Goal: Entertainment & Leisure: Browse casually

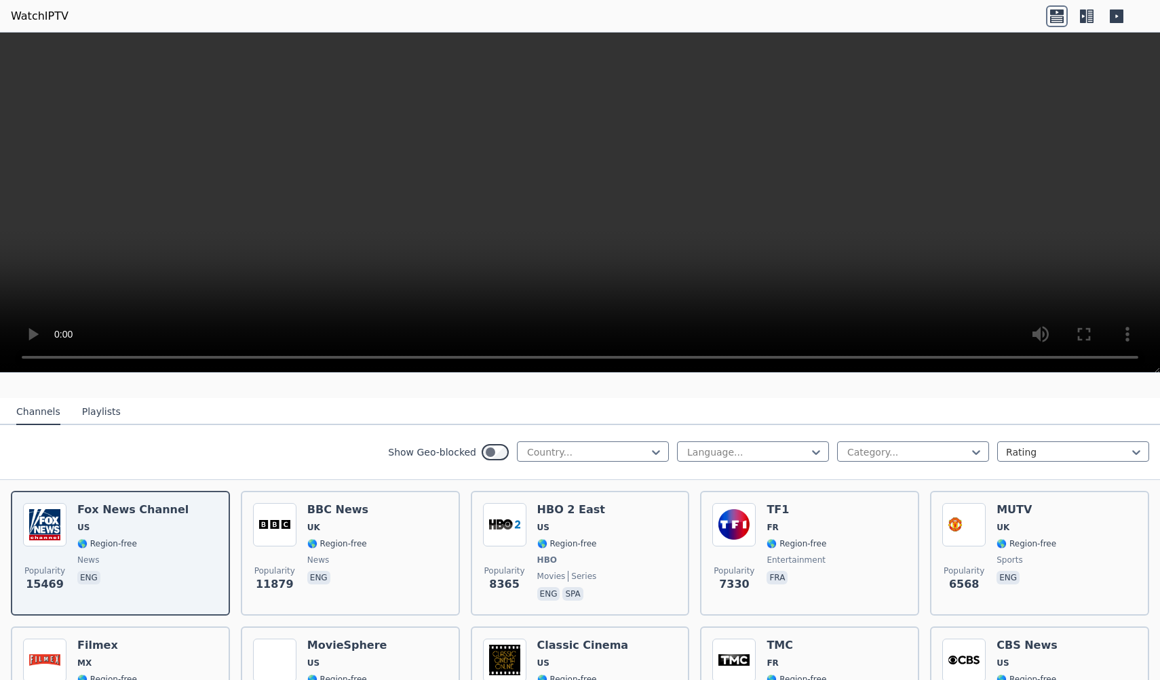
scroll to position [123, 0]
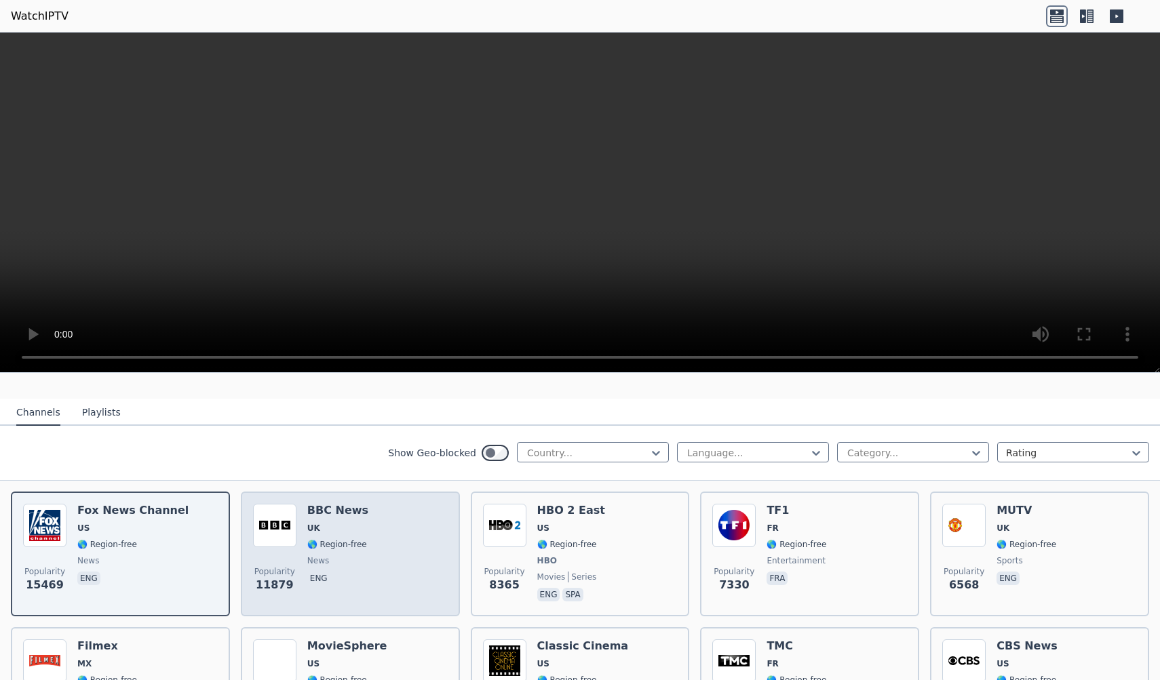
click at [353, 543] on span "🌎 Region-free" at bounding box center [337, 544] width 60 height 11
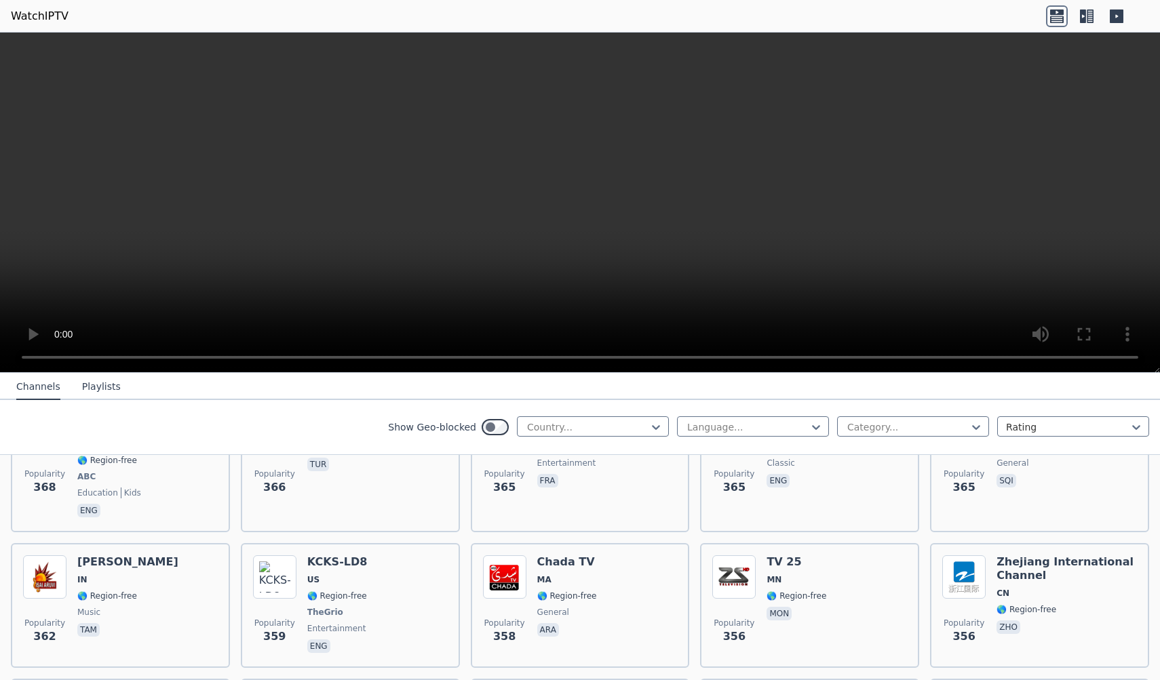
scroll to position [6620, 0]
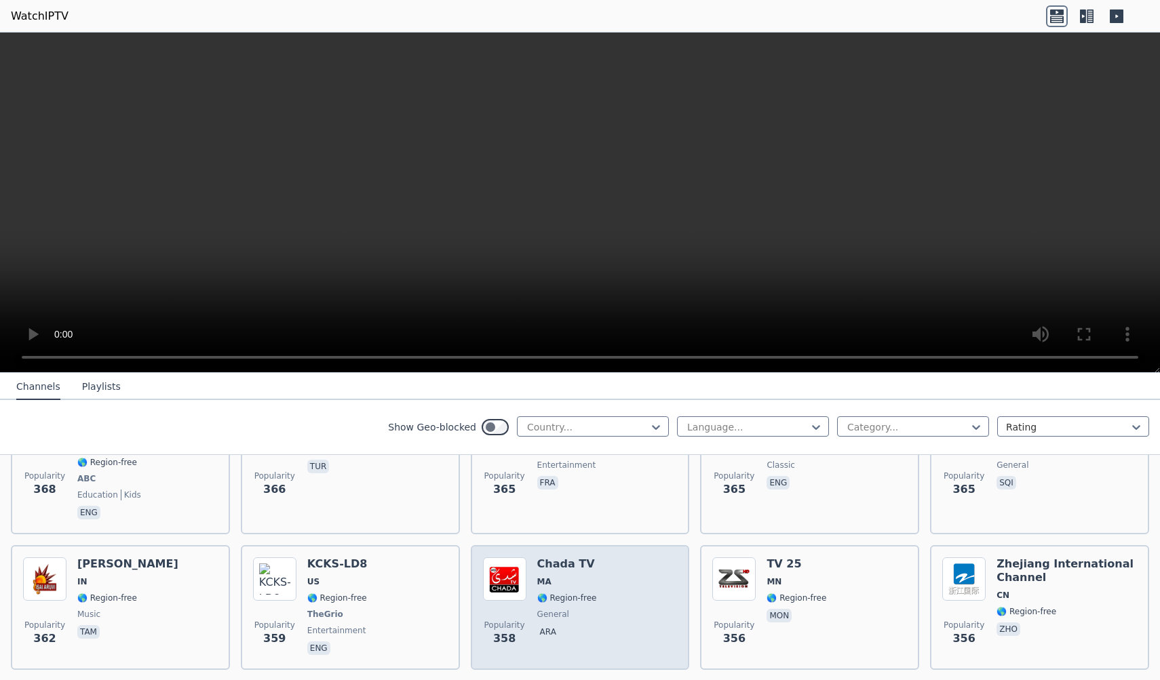
click at [589, 593] on span "🌎 Region-free" at bounding box center [567, 598] width 60 height 11
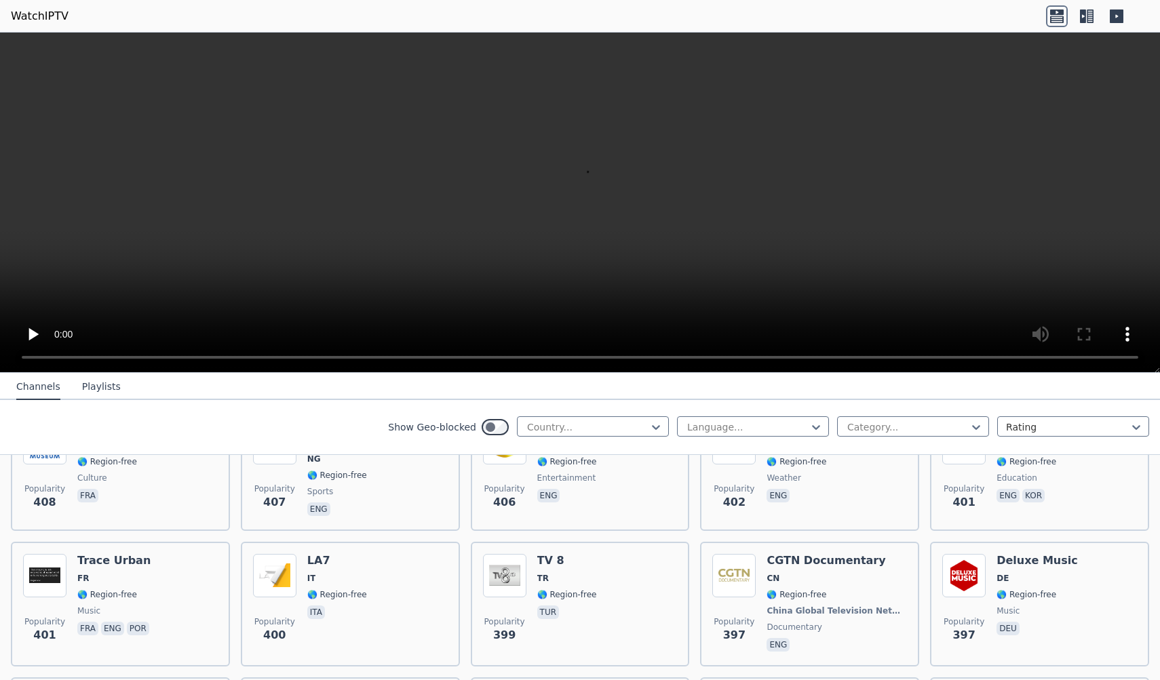
scroll to position [6177, 0]
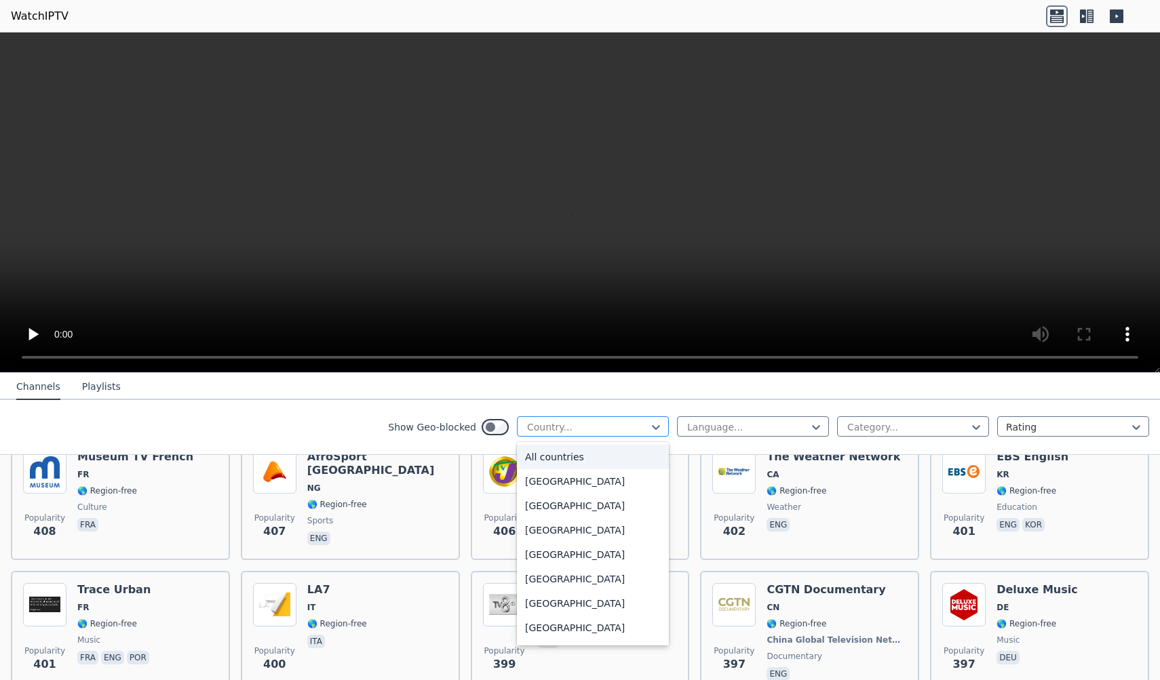
click at [593, 428] on div at bounding box center [587, 427] width 123 height 14
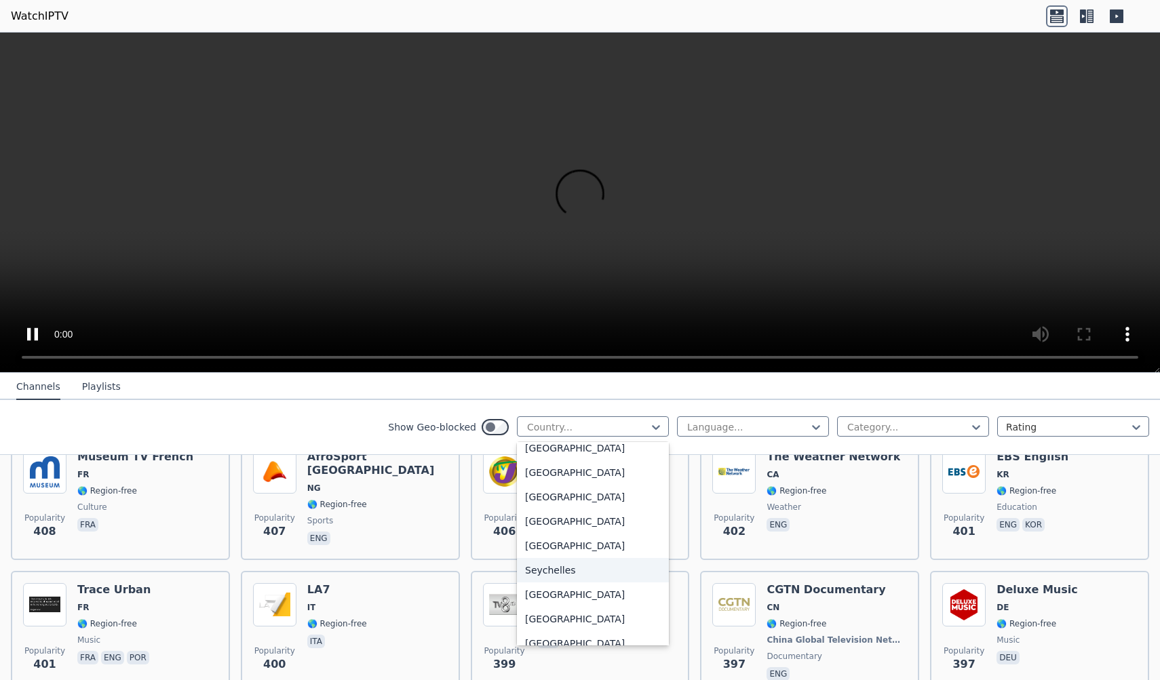
scroll to position [3941, 0]
click at [564, 539] on div "[GEOGRAPHIC_DATA]" at bounding box center [593, 533] width 152 height 24
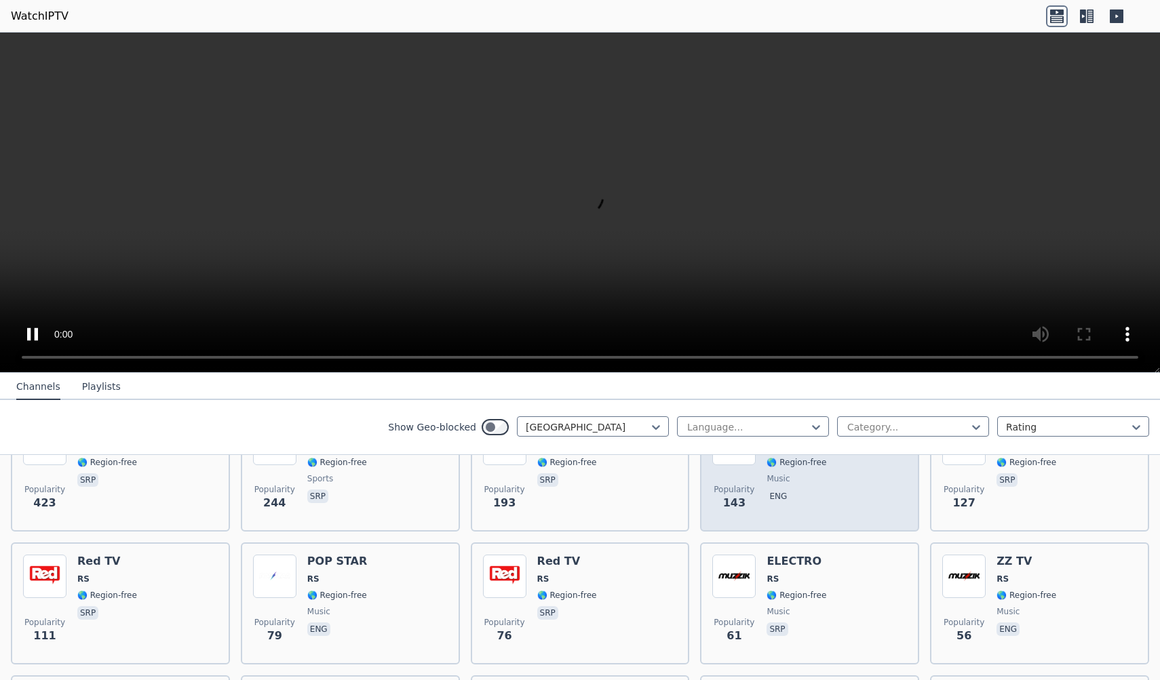
scroll to position [210, 0]
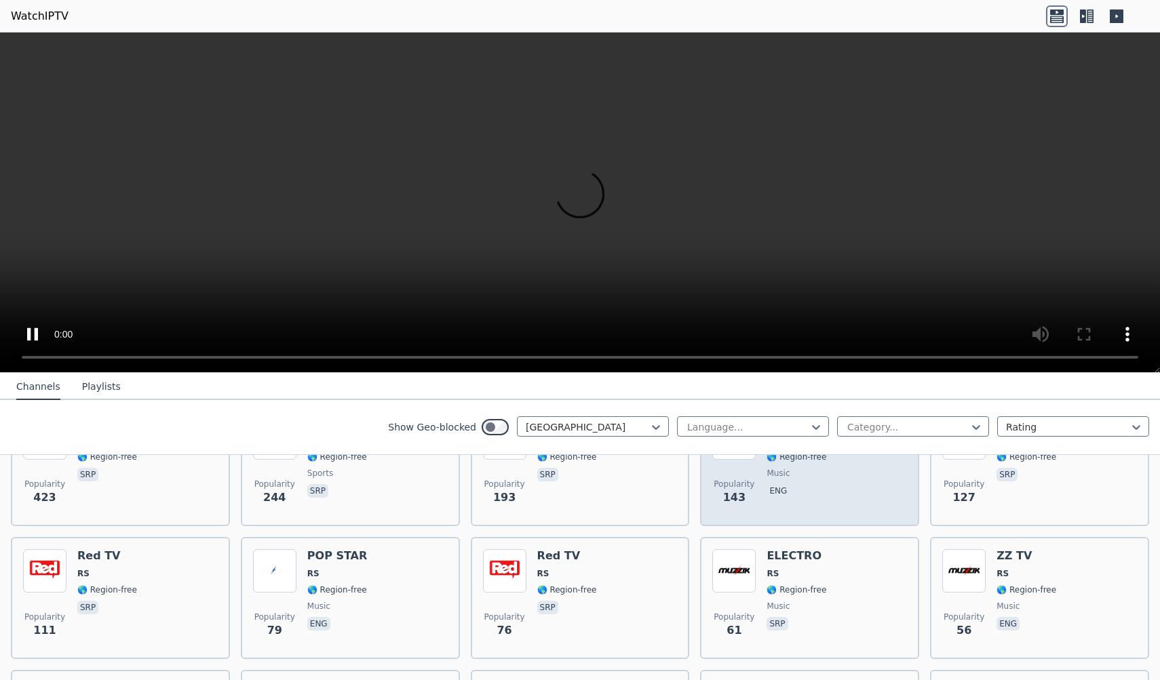
click at [785, 509] on div "FLASHBACK RS 🌎 Region-free music eng" at bounding box center [802, 465] width 73 height 98
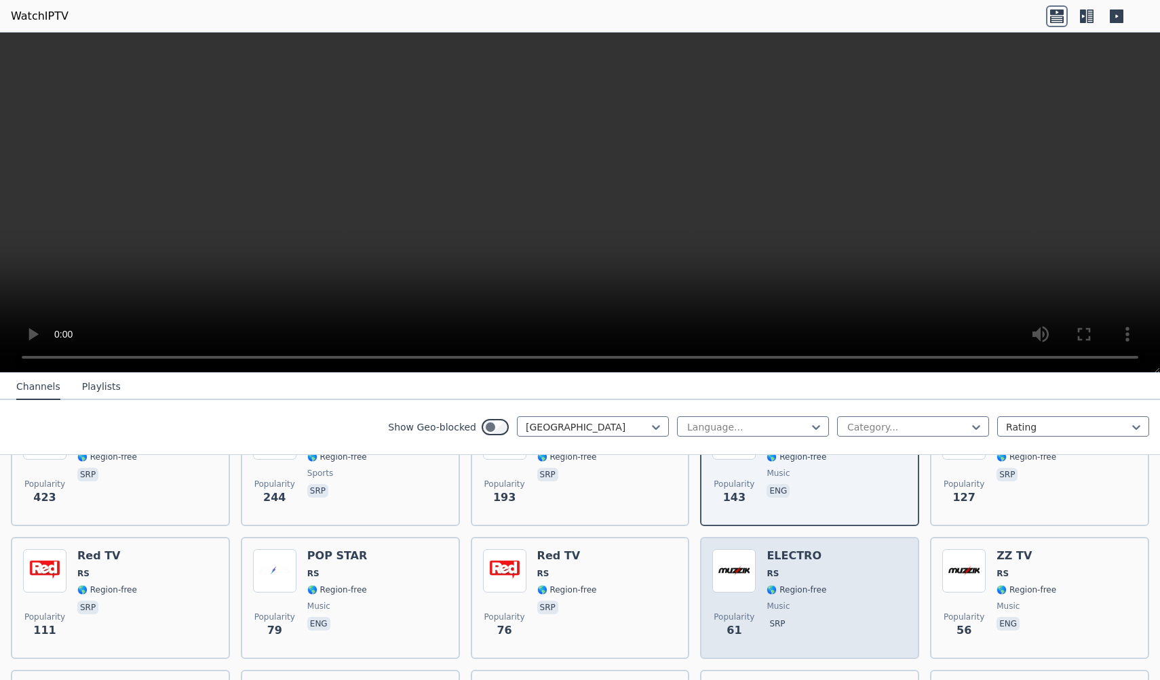
click at [853, 598] on div "Popularity 61 ELECTRO RS 🌎 Region-free music srp" at bounding box center [809, 598] width 195 height 98
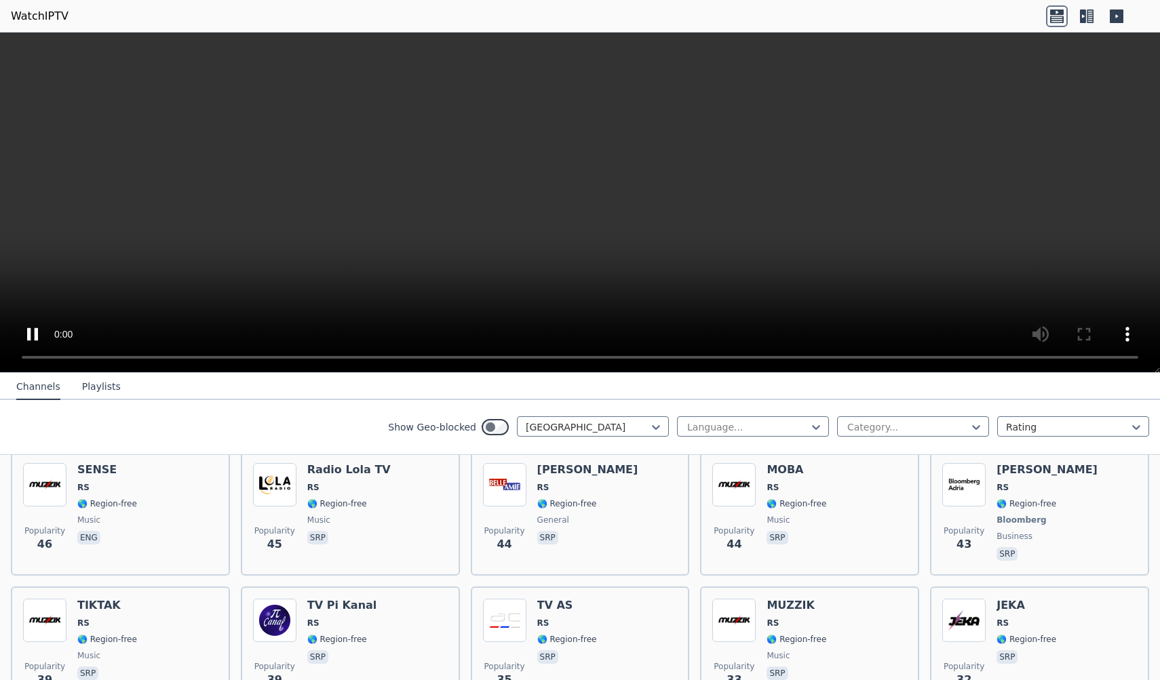
scroll to position [431, 0]
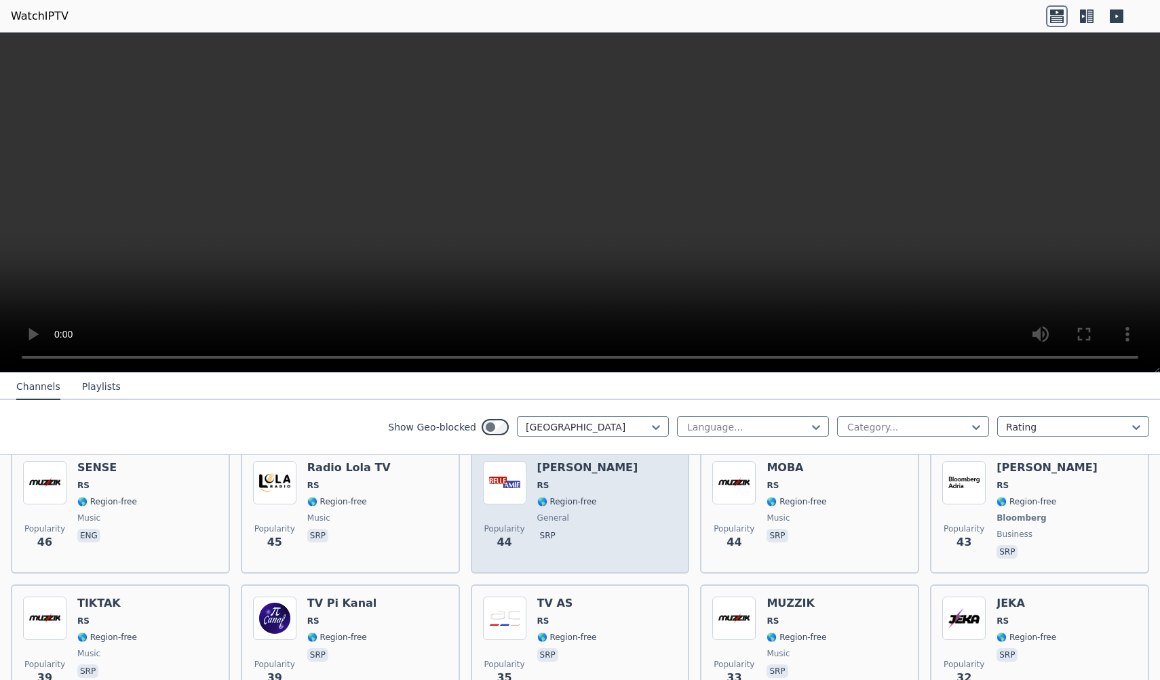
click at [608, 519] on div "Popularity 44 [PERSON_NAME] RS 🌎 Region-free general srp" at bounding box center [580, 511] width 195 height 100
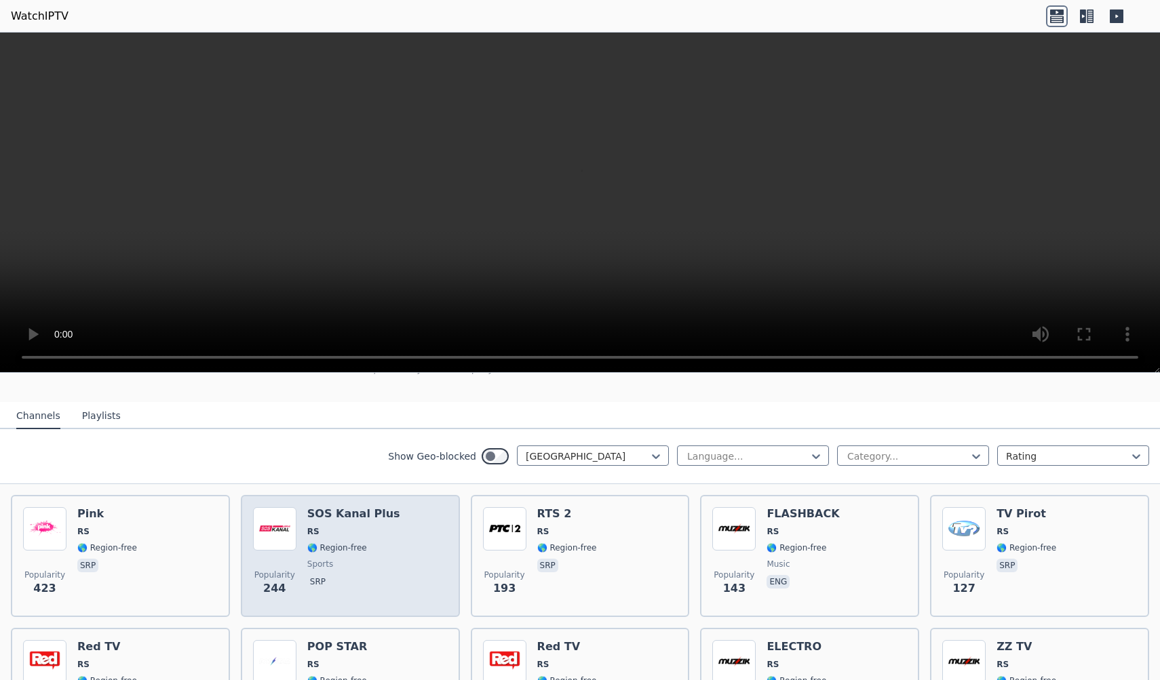
scroll to position [121, 0]
click at [307, 557] on span "sports" at bounding box center [320, 562] width 26 height 11
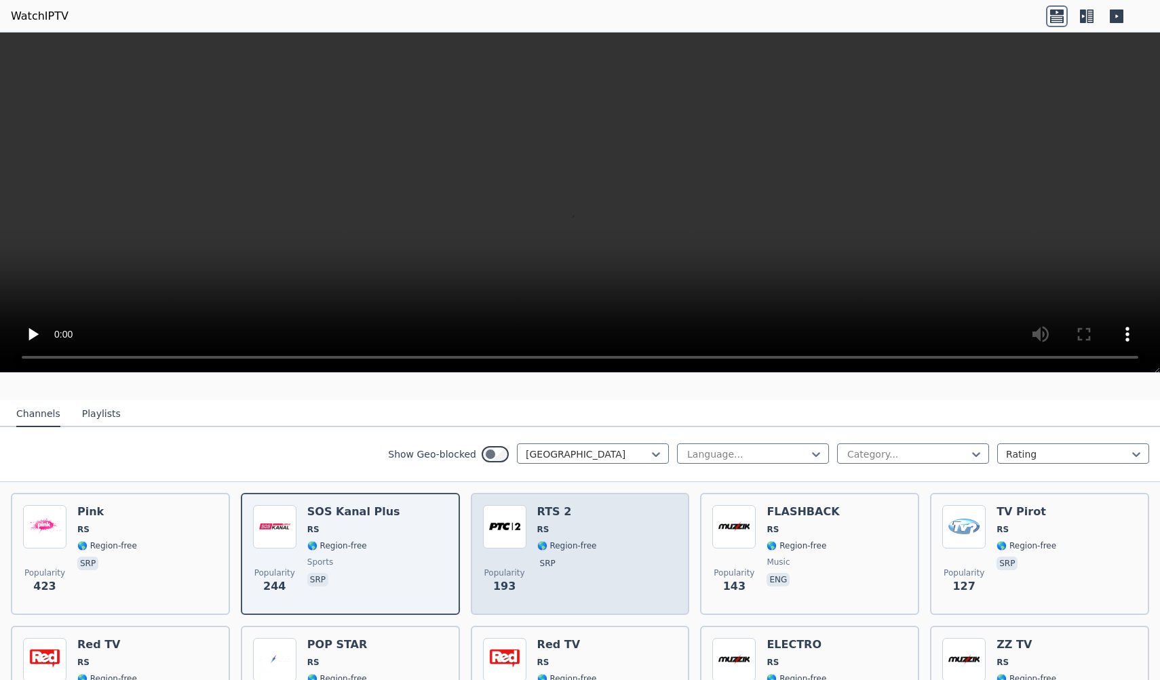
click at [574, 539] on div "RTS 2 RS 🌎 Region-free srp" at bounding box center [567, 554] width 60 height 98
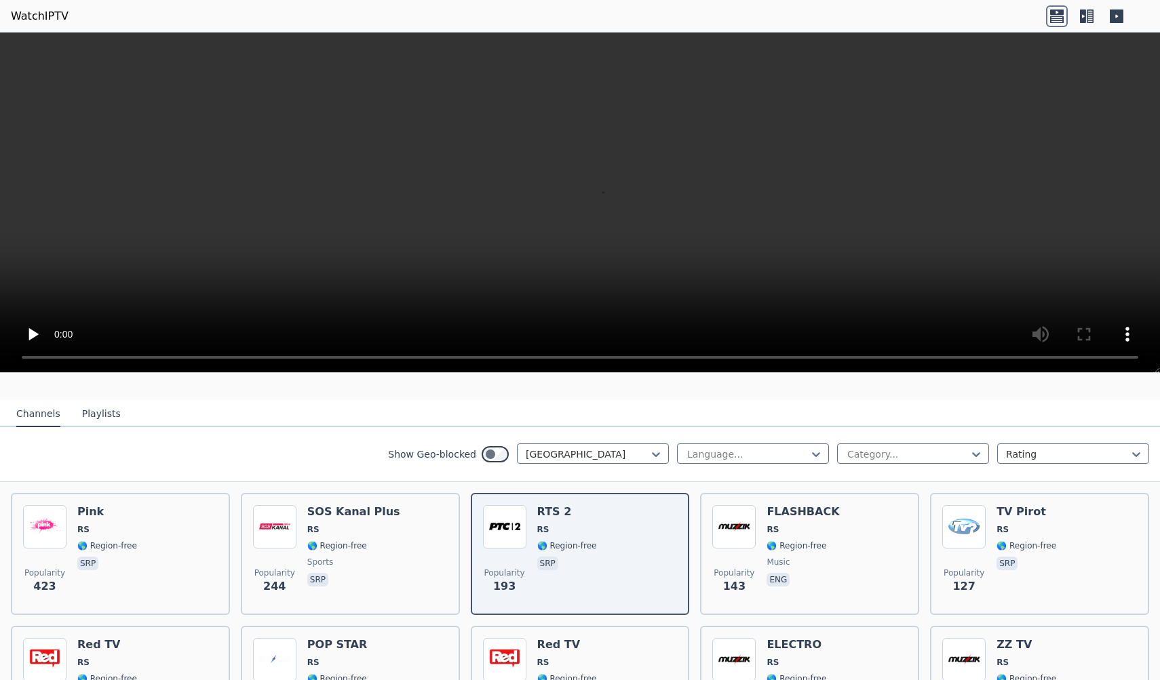
click at [100, 414] on button "Playlists" at bounding box center [101, 414] width 39 height 26
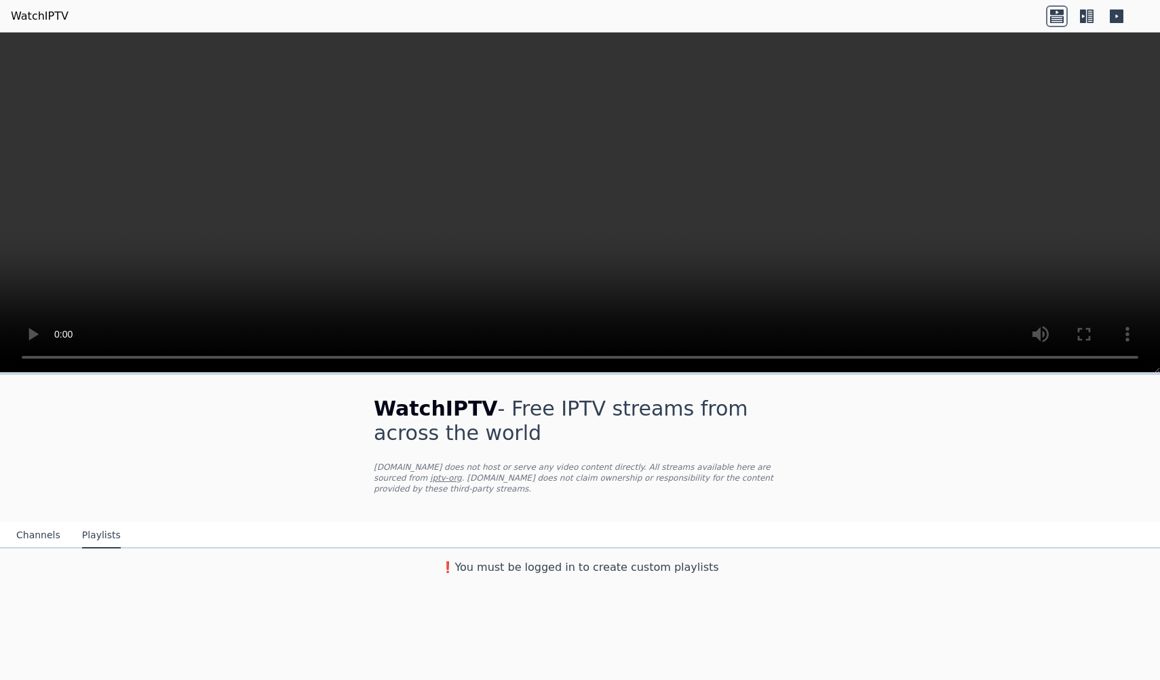
scroll to position [0, 0]
click at [53, 532] on button "Channels" at bounding box center [38, 536] width 44 height 26
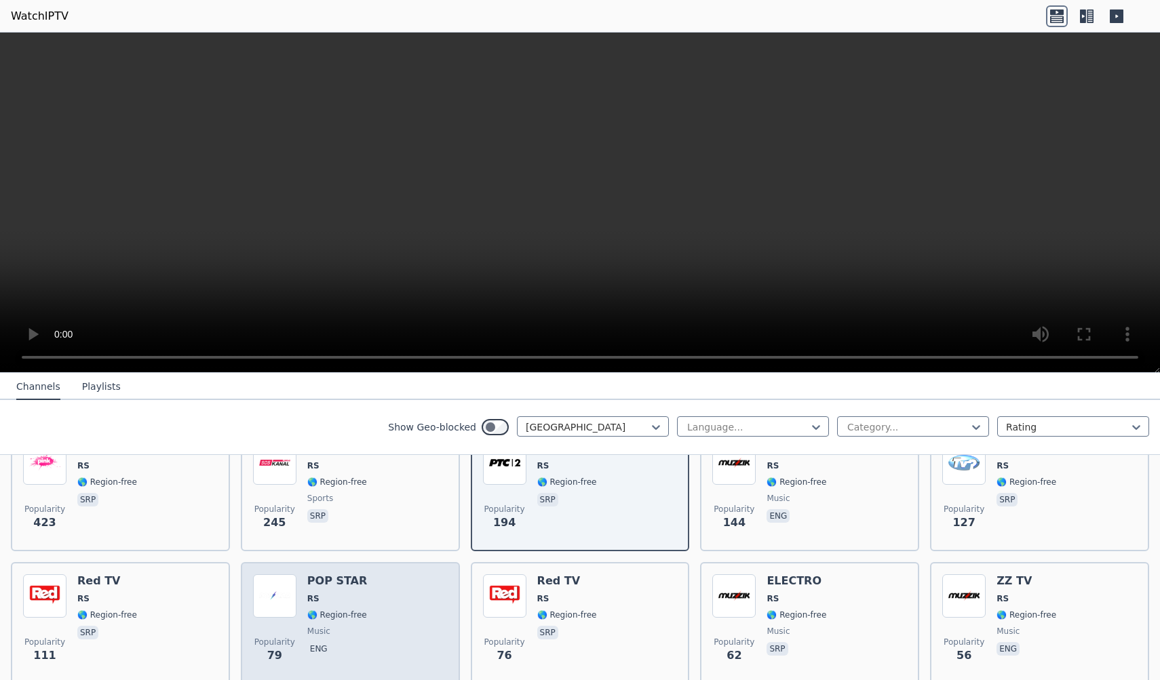
scroll to position [210, 0]
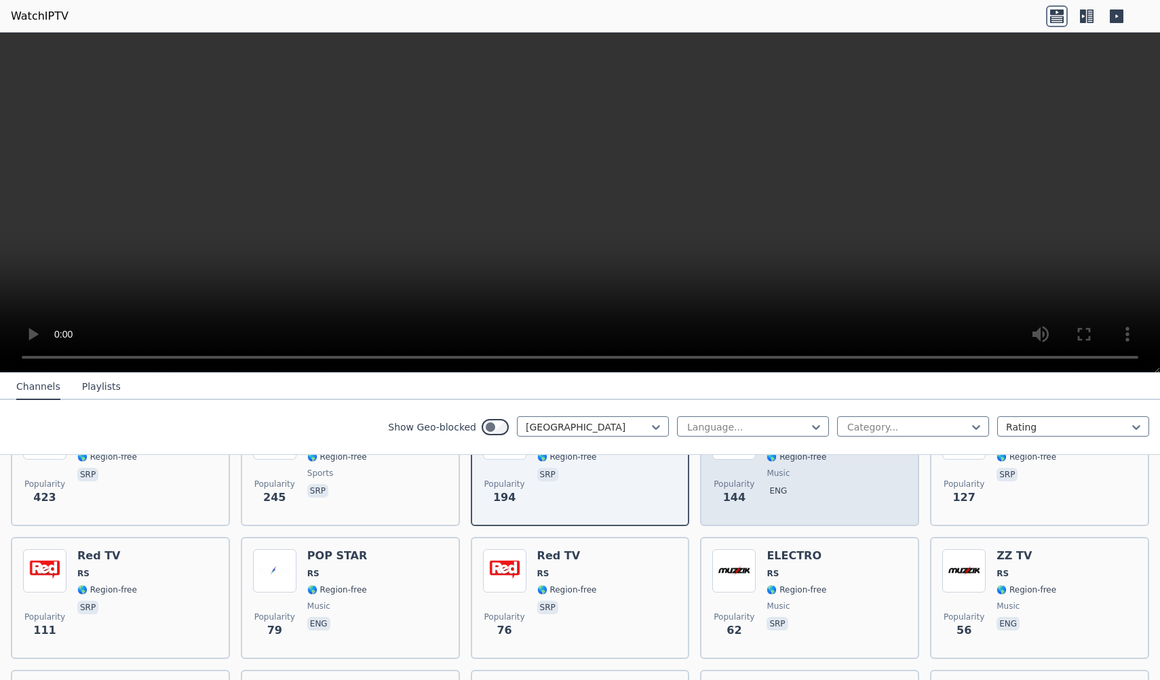
click at [815, 486] on span "eng" at bounding box center [802, 492] width 73 height 16
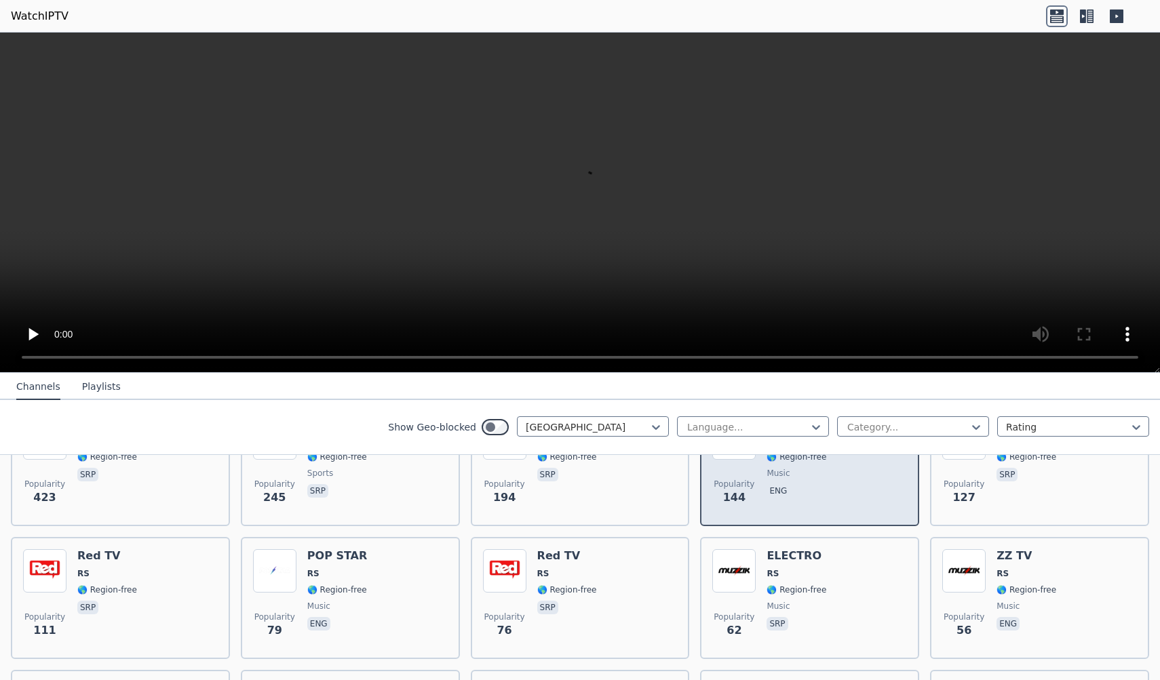
scroll to position [104, 0]
